Goal: Find specific page/section: Find specific page/section

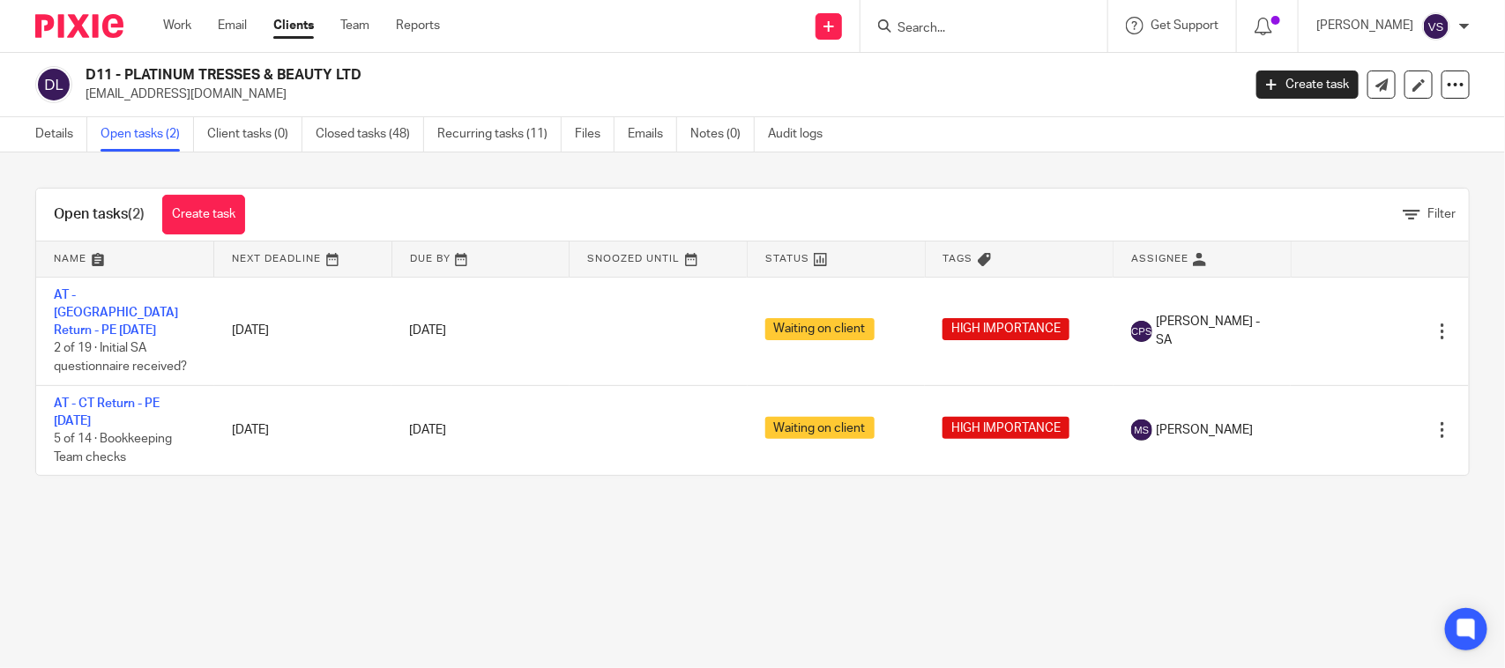
click at [511, 526] on main "D11 - PLATINUM TRESSES & BEAUTY LTD platinumtresses@outlook.com Create task Upd…" at bounding box center [752, 334] width 1505 height 668
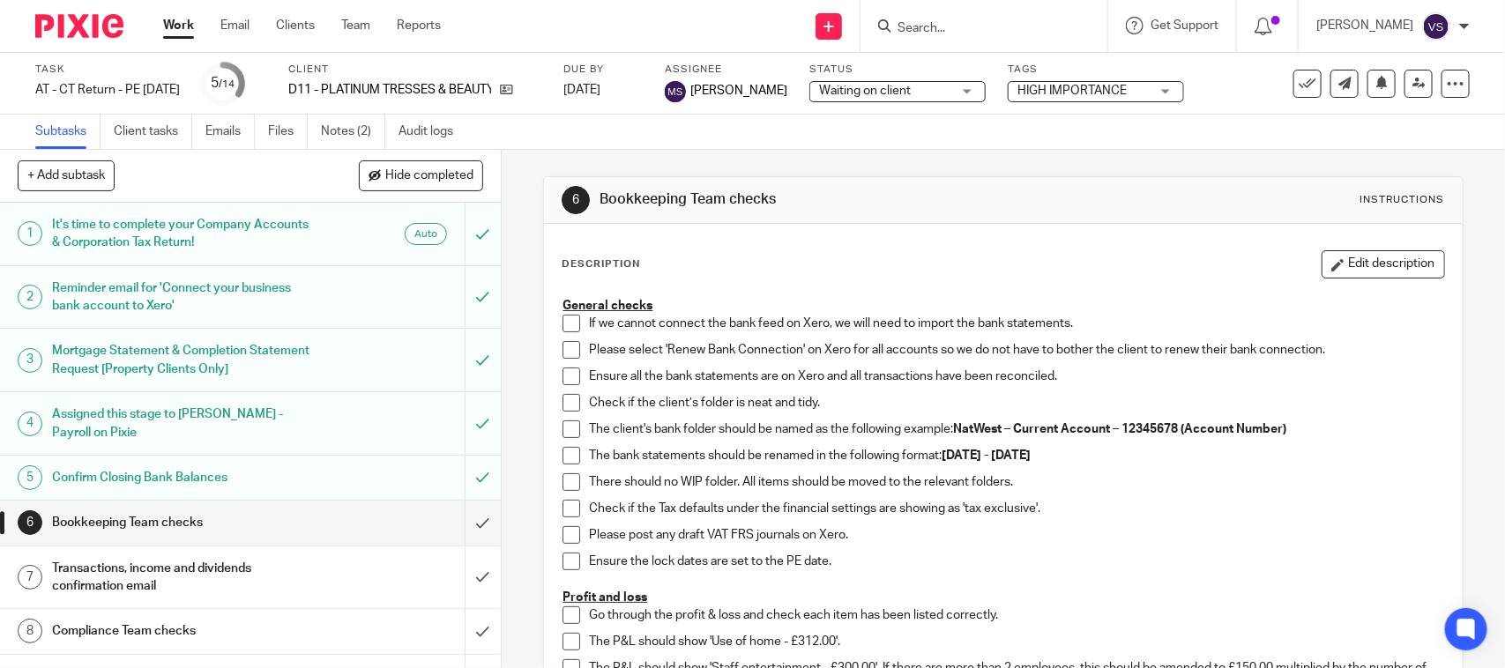
click at [868, 145] on div "Subtasks Client tasks Emails Files Notes (2) Audit logs" at bounding box center [752, 132] width 1505 height 35
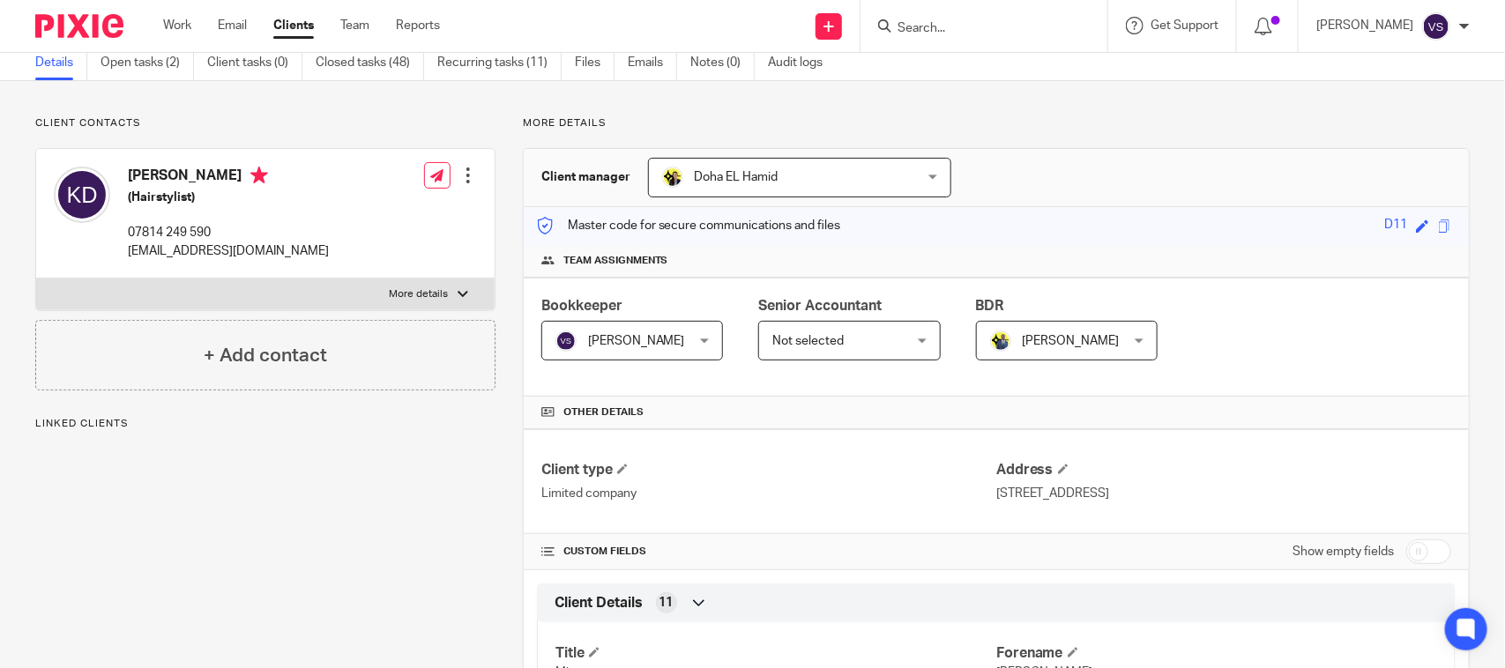
scroll to position [110, 0]
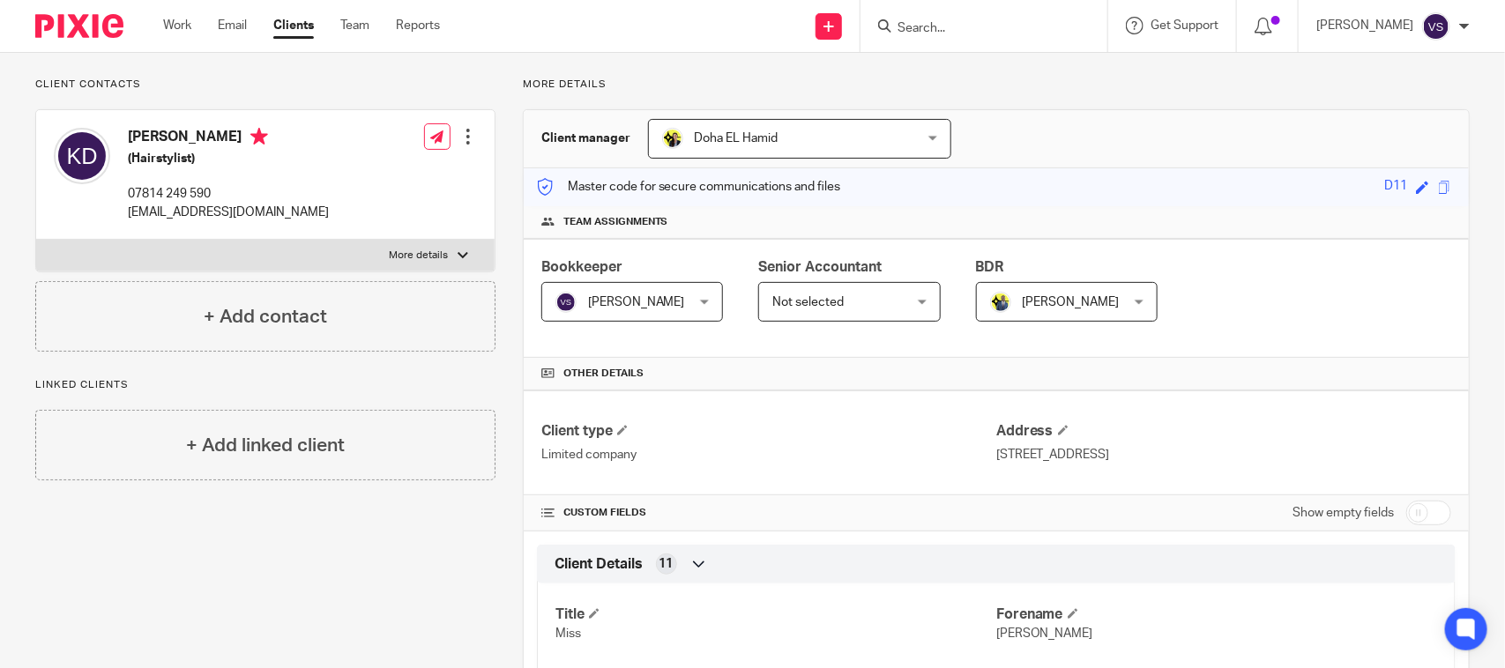
click at [1022, 86] on p "More details" at bounding box center [996, 85] width 947 height 14
